Goal: Find specific page/section: Find specific page/section

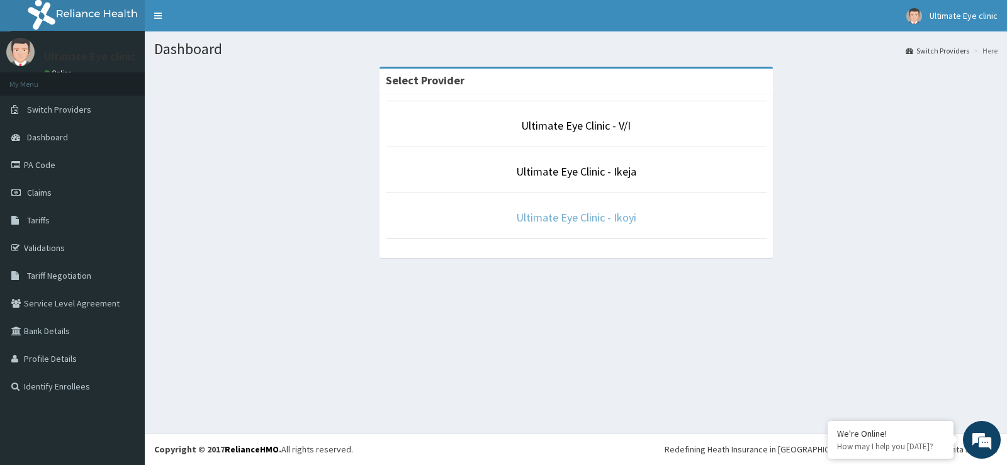
click at [592, 211] on link "Ultimate Eye Clinic - Ikoyi" at bounding box center [576, 217] width 120 height 14
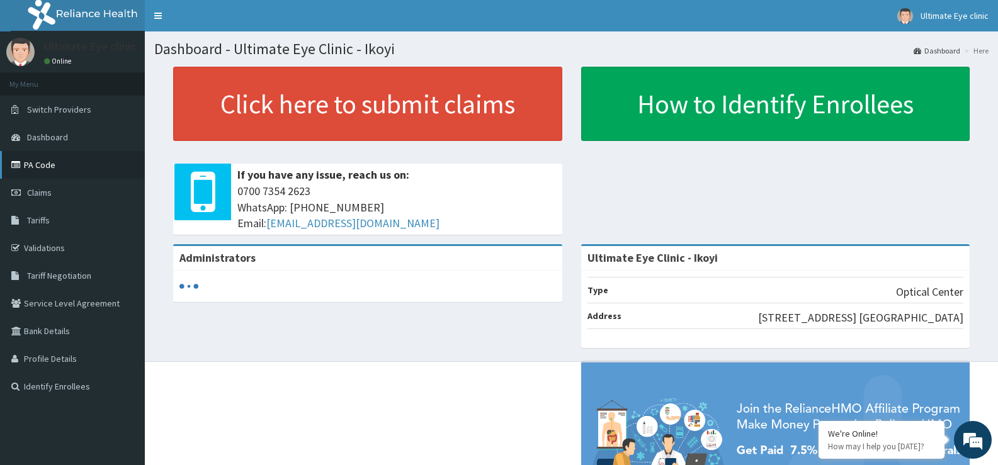
click at [53, 166] on link "PA Code" at bounding box center [72, 165] width 145 height 28
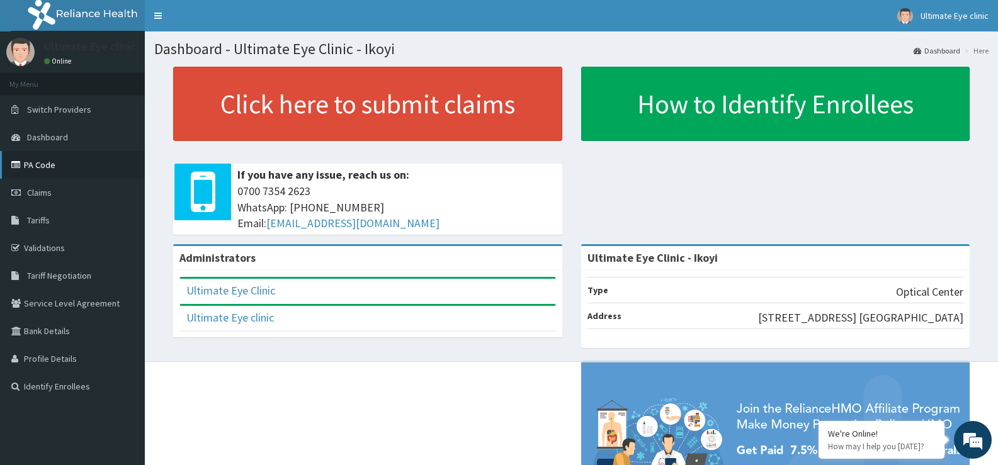
click at [47, 167] on link "PA Code" at bounding box center [72, 165] width 145 height 28
